Goal: Task Accomplishment & Management: Manage account settings

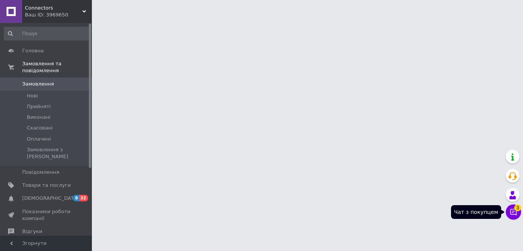
click at [514, 209] on span "3" at bounding box center [517, 208] width 7 height 7
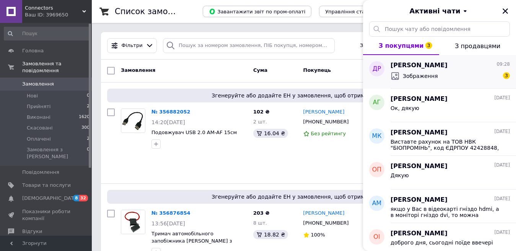
click at [417, 68] on span "[PERSON_NAME]" at bounding box center [419, 65] width 57 height 9
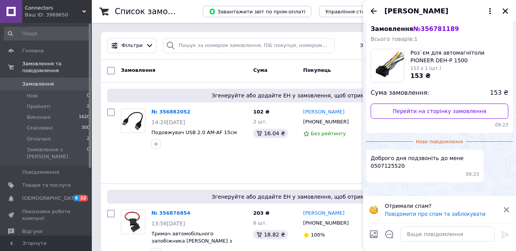
scroll to position [129, 0]
click at [502, 10] on icon "Закрити" at bounding box center [505, 11] width 7 height 7
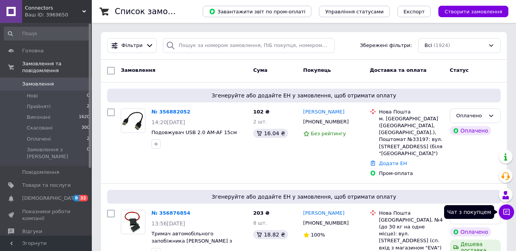
click at [504, 214] on icon at bounding box center [507, 213] width 8 height 8
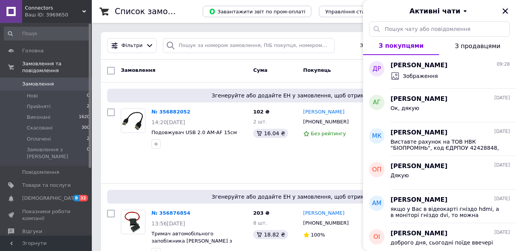
click at [505, 11] on icon "Закрити" at bounding box center [505, 10] width 5 height 5
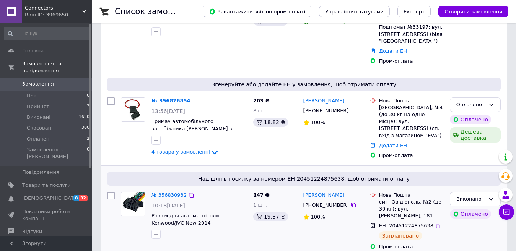
scroll to position [115, 0]
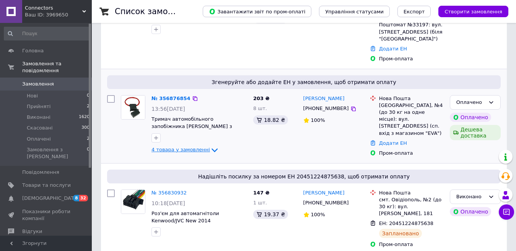
click at [210, 146] on icon at bounding box center [214, 150] width 9 height 9
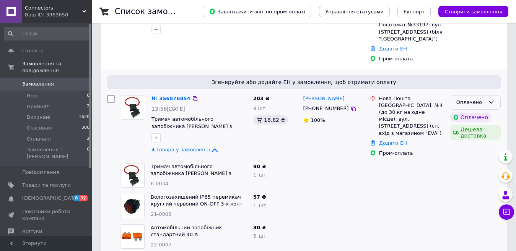
click at [489, 99] on icon at bounding box center [491, 102] width 6 height 6
click at [469, 111] on li "Прийнято" at bounding box center [475, 118] width 50 height 14
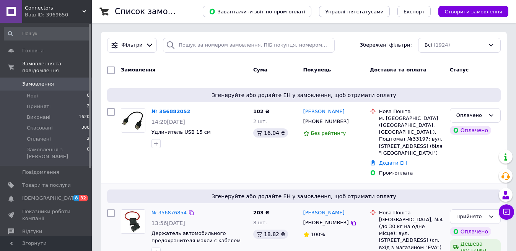
scroll to position [0, 0]
click at [491, 115] on icon at bounding box center [491, 116] width 6 height 6
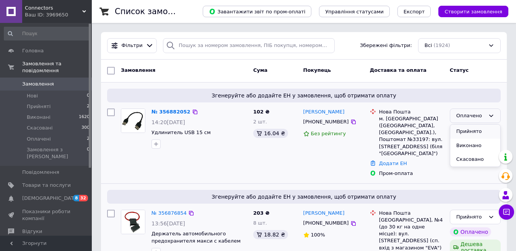
click at [474, 132] on li "Прийнято" at bounding box center [475, 132] width 50 height 14
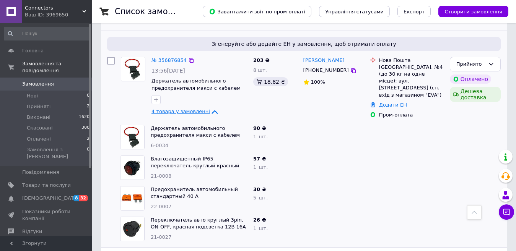
scroll to position [191, 0]
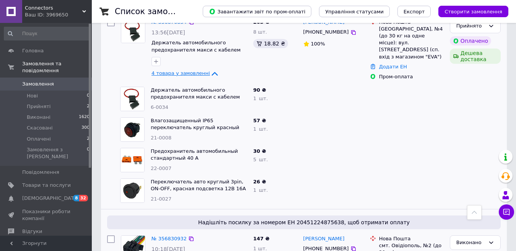
click at [179, 210] on div "Надішліть посилку за номером ЕН 20451224875638, щоб отримати оплату № 356830932…" at bounding box center [304, 255] width 406 height 91
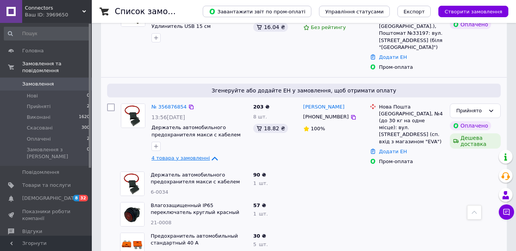
scroll to position [77, 0]
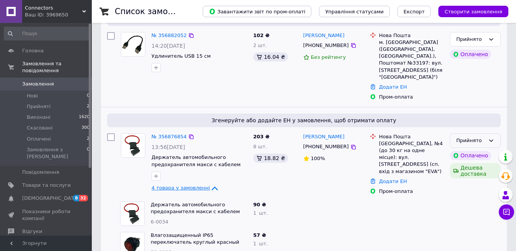
click at [492, 138] on icon at bounding box center [491, 141] width 6 height 6
click at [461, 150] on li "Виконано" at bounding box center [475, 157] width 50 height 14
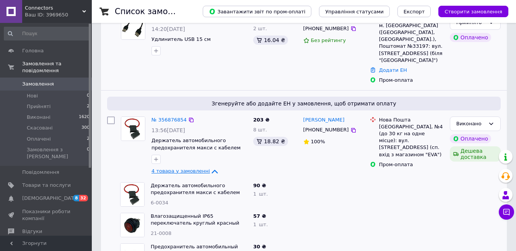
scroll to position [115, 0]
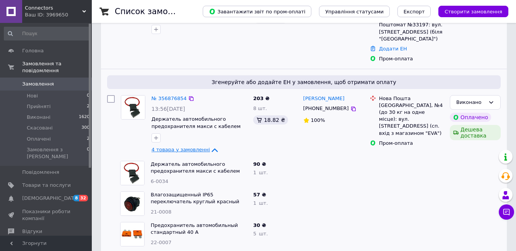
click at [175, 48] on div "№ 356882052 14:20[DATE] Удлинитель USB 15 см" at bounding box center [184, 28] width 132 height 75
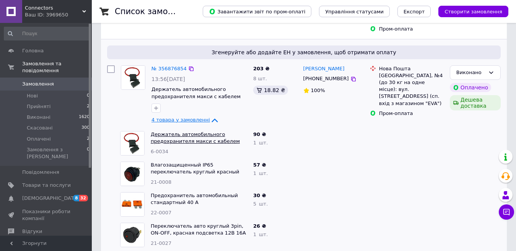
scroll to position [153, 0]
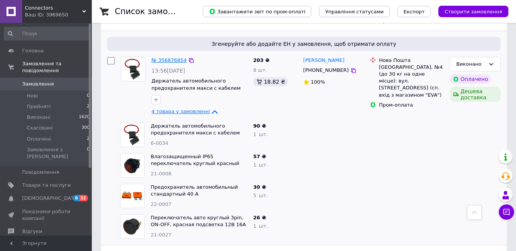
click at [163, 57] on link "№ 356876854" at bounding box center [169, 60] width 35 height 6
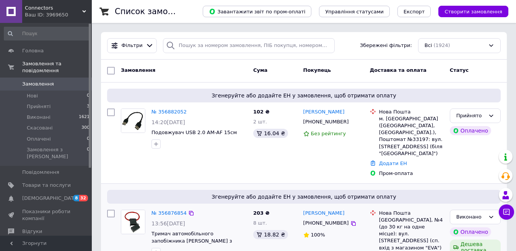
scroll to position [38, 0]
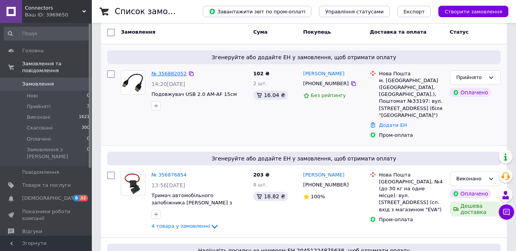
click at [166, 72] on link "№ 356882052" at bounding box center [169, 74] width 35 height 6
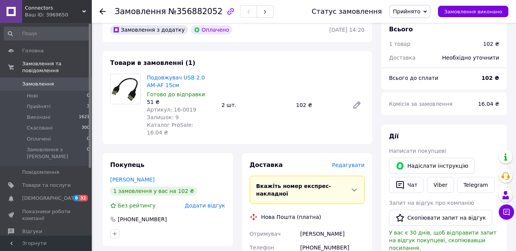
click at [116, 117] on div at bounding box center [125, 105] width 37 height 63
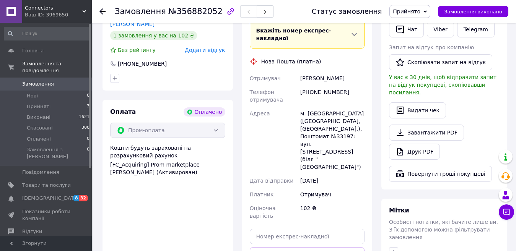
scroll to position [230, 0]
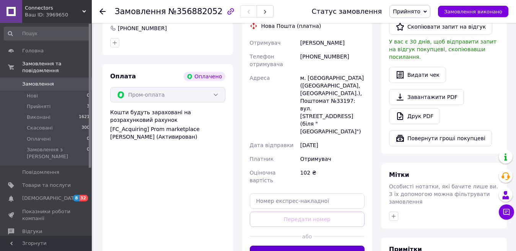
click at [304, 246] on button "Згенерувати ЕН" at bounding box center [307, 253] width 115 height 15
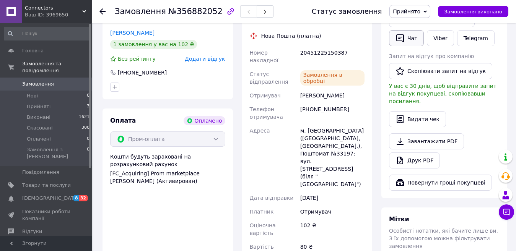
scroll to position [115, 0]
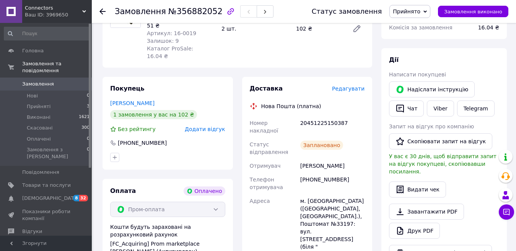
drag, startPoint x: 471, startPoint y: 10, endPoint x: 457, endPoint y: 20, distance: 16.7
click at [470, 10] on span "Замовлення виконано" at bounding box center [473, 12] width 58 height 6
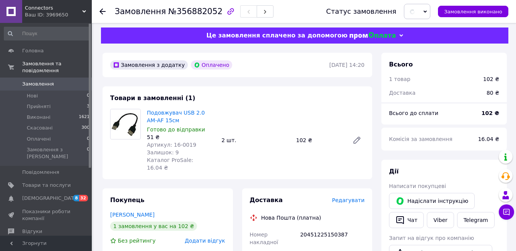
scroll to position [0, 0]
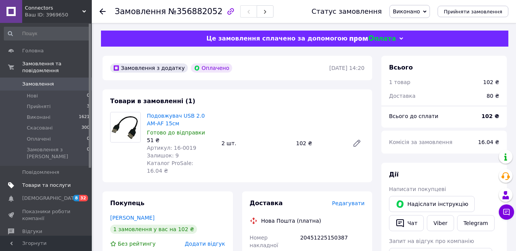
click at [30, 182] on span "Товари та послуги" at bounding box center [46, 185] width 49 height 7
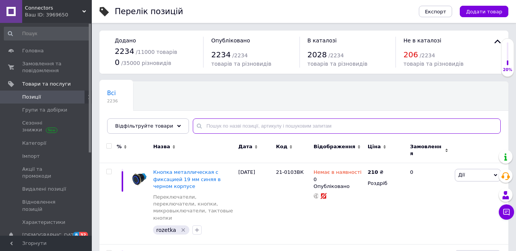
click at [206, 125] on input "text" at bounding box center [347, 126] width 308 height 15
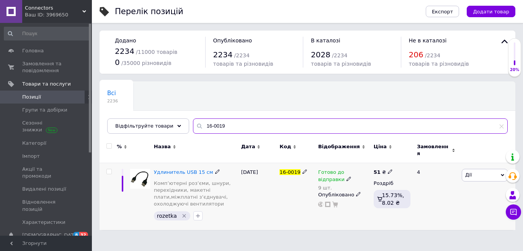
type input "16-0019"
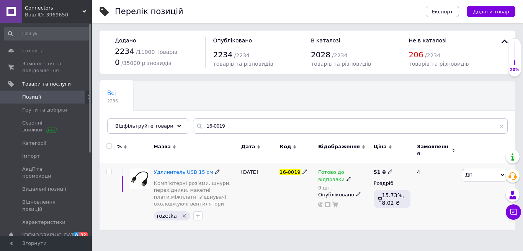
click at [346, 177] on use at bounding box center [348, 179] width 4 height 4
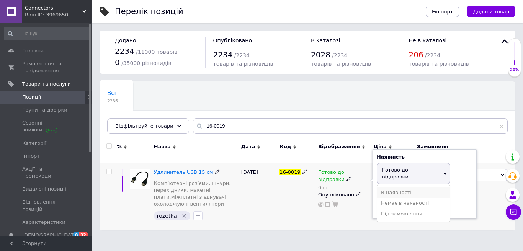
click at [391, 187] on li "В наявності" at bounding box center [413, 192] width 73 height 11
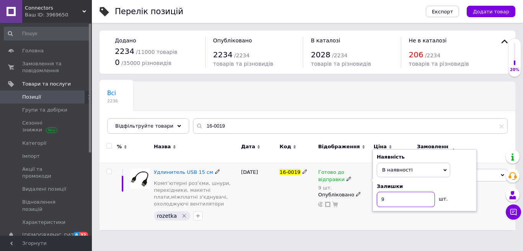
drag, startPoint x: 387, startPoint y: 194, endPoint x: 330, endPoint y: 187, distance: 57.5
click at [330, 186] on span "Готово до відправки 9 шт. Наявність В наявності Немає в наявності Під замовленн…" at bounding box center [344, 179] width 52 height 21
type input "1"
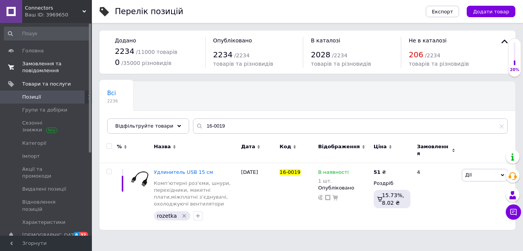
click at [42, 67] on span "Замовлення та повідомлення" at bounding box center [46, 67] width 49 height 14
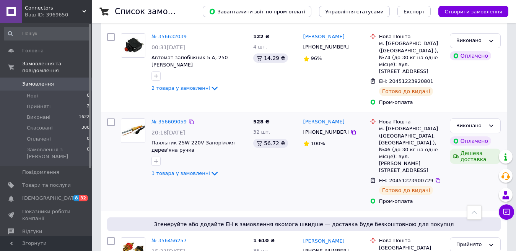
scroll to position [727, 0]
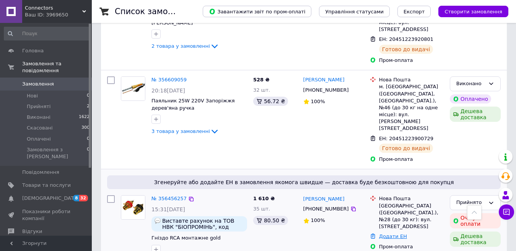
click at [391, 234] on link "Додати ЕН" at bounding box center [393, 237] width 28 height 6
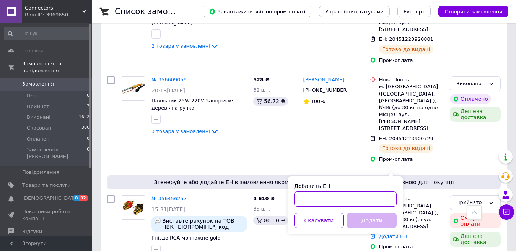
paste input "20451225181889"
type input "20451225181889"
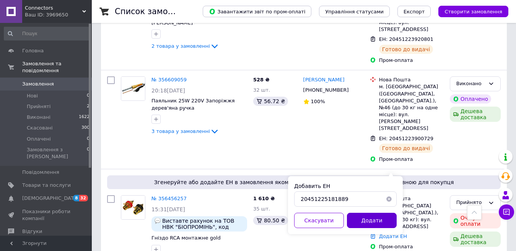
click at [375, 221] on button "Додати" at bounding box center [372, 220] width 50 height 15
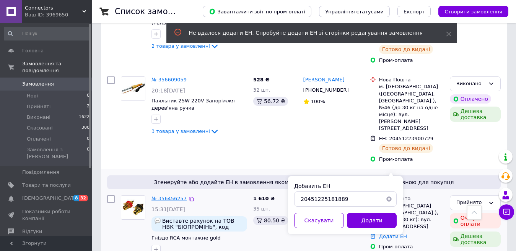
click at [162, 196] on link "№ 356456257" at bounding box center [169, 199] width 35 height 6
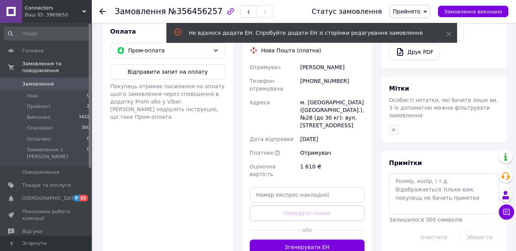
scroll to position [306, 0]
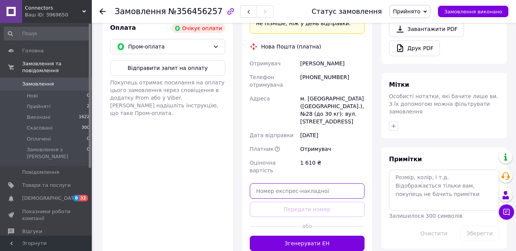
paste input "20451225181889"
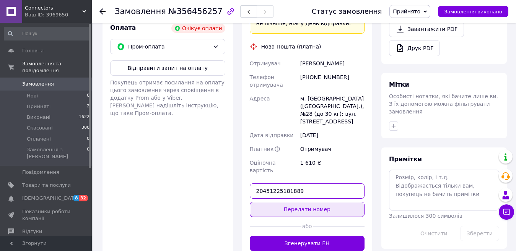
type input "20451225181889"
click at [307, 202] on button "Передати номер" at bounding box center [307, 209] width 115 height 15
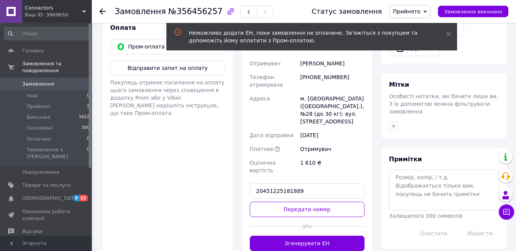
click at [185, 161] on div "Оплата Очікує оплати Пром-оплата Відправити запит на оплату Покупець отримає по…" at bounding box center [168, 137] width 130 height 243
click at [427, 11] on icon at bounding box center [425, 11] width 3 height 3
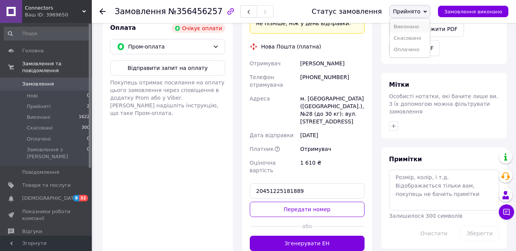
click at [416, 27] on li "Виконано" at bounding box center [410, 26] width 40 height 11
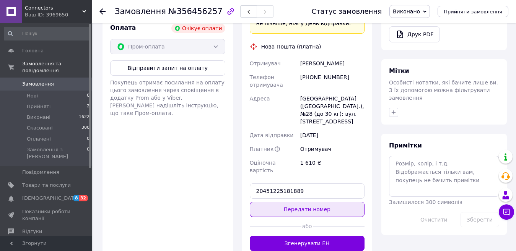
click at [295, 202] on button "Передати номер" at bounding box center [307, 209] width 115 height 15
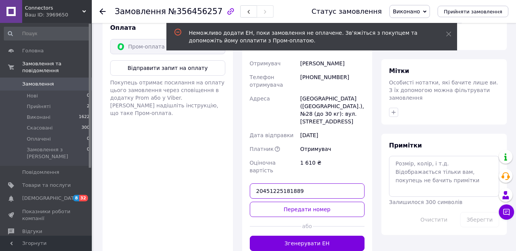
click at [313, 184] on input "20451225181889" at bounding box center [307, 191] width 115 height 15
drag, startPoint x: 261, startPoint y: 135, endPoint x: 235, endPoint y: 134, distance: 26.0
click at [235, 134] on div "Покупець [PERSON_NAME] 1 замовлення у вас на 1 610 ₴ 100% успішних покупок Дода…" at bounding box center [237, 75] width 279 height 367
